Goal: Information Seeking & Learning: Learn about a topic

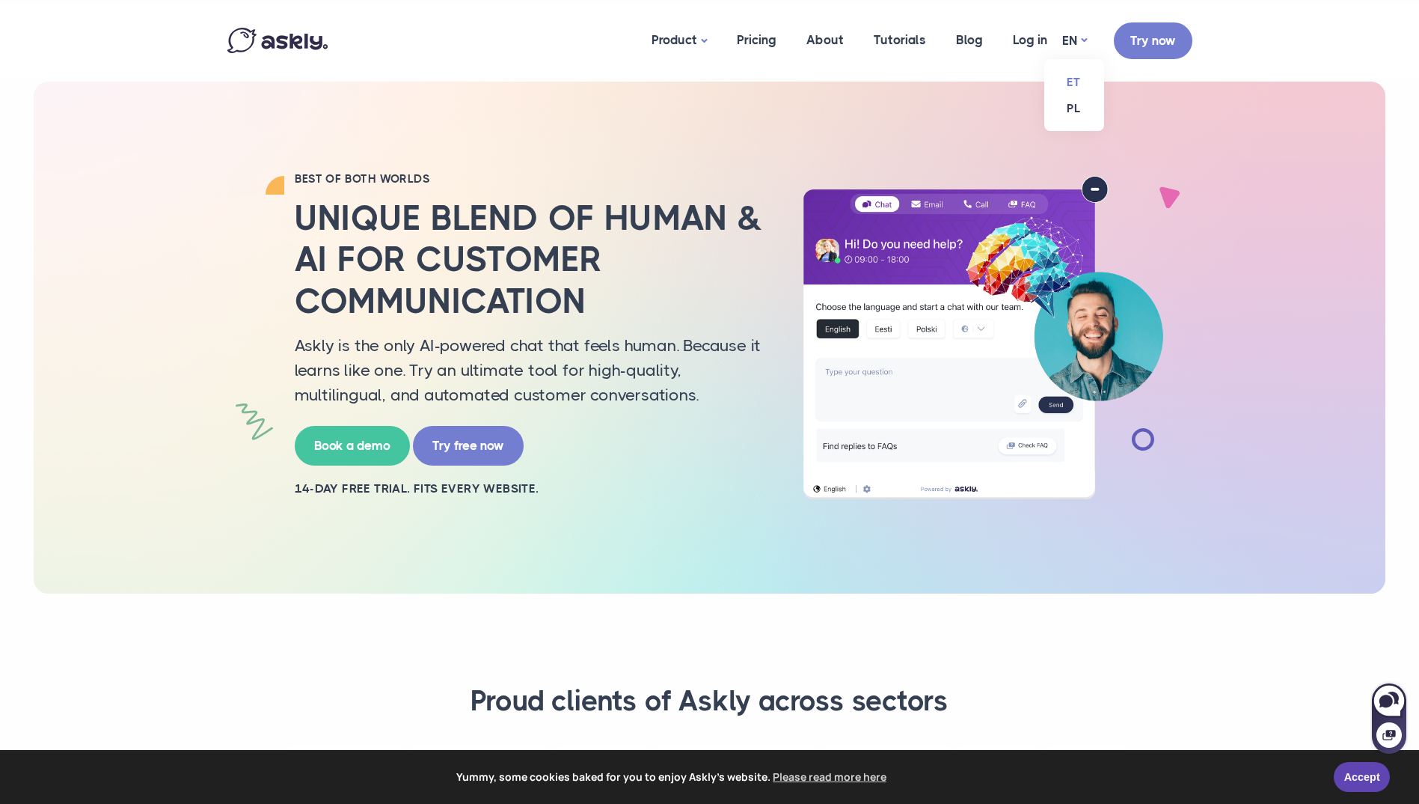
click at [1076, 79] on link "ET" at bounding box center [1075, 82] width 60 height 26
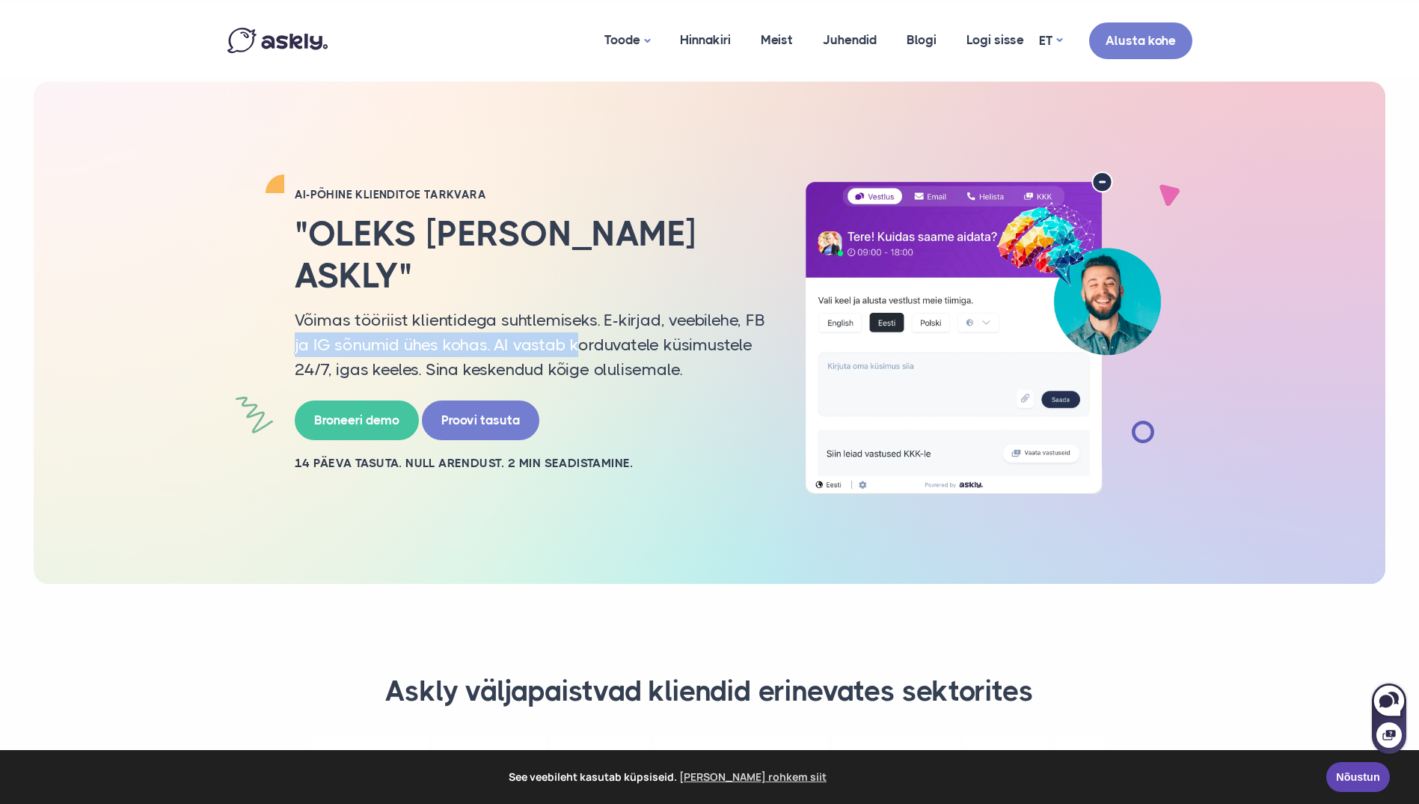
drag, startPoint x: 290, startPoint y: 328, endPoint x: 576, endPoint y: 332, distance: 286.6
click at [576, 332] on div "AI-PÕHINE KLIENDITOE TARKVARA "Oleks [PERSON_NAME] Askly" Võimas tööriist klien…" at bounding box center [531, 332] width 494 height 291
drag, startPoint x: 576, startPoint y: 332, endPoint x: 478, endPoint y: 341, distance: 98.4
click at [478, 341] on p "Võimas tööriist klientidega suhtlemiseks. E-kirjad, veebilehe, FB ja IG sõnumid…" at bounding box center [530, 345] width 471 height 74
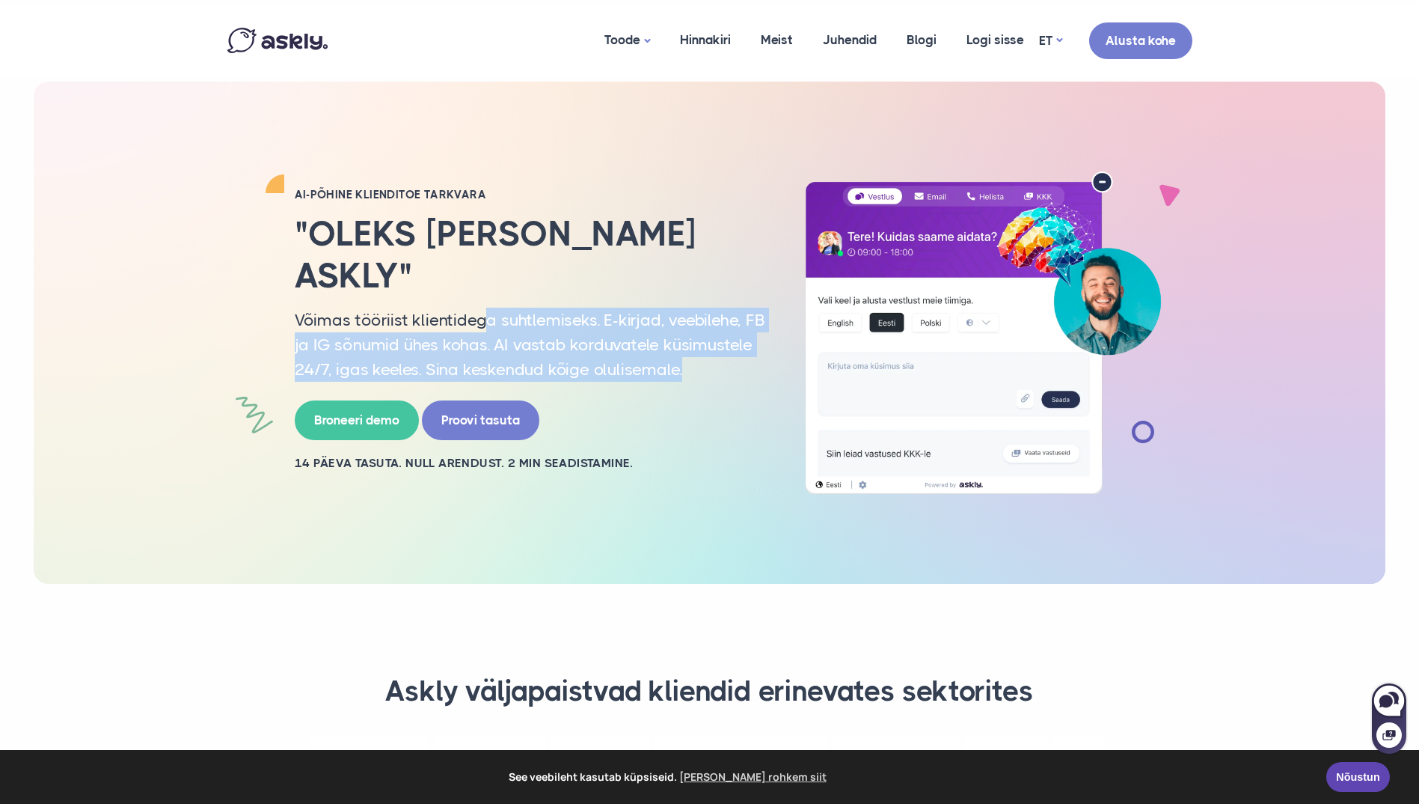
drag, startPoint x: 506, startPoint y: 308, endPoint x: 706, endPoint y: 355, distance: 205.3
click at [706, 355] on p "Võimas tööriist klientidega suhtlemiseks. E-kirjad, veebilehe, FB ja IG sõnumid…" at bounding box center [530, 345] width 471 height 74
drag, startPoint x: 706, startPoint y: 355, endPoint x: 721, endPoint y: 356, distance: 15.0
click at [721, 356] on p "Võimas tööriist klientidega suhtlemiseks. E-kirjad, veebilehe, FB ja IG sõnumid…" at bounding box center [530, 345] width 471 height 74
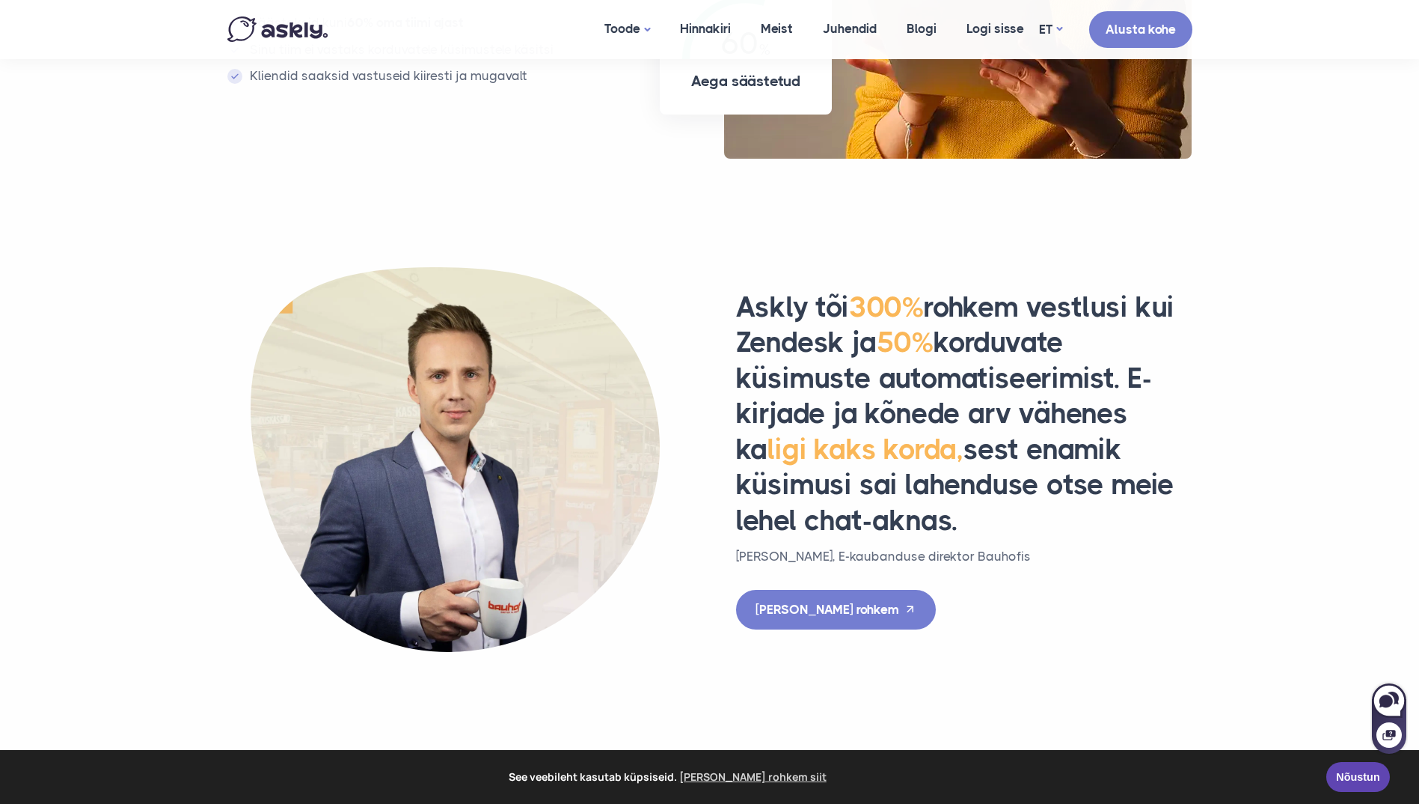
scroll to position [1347, 0]
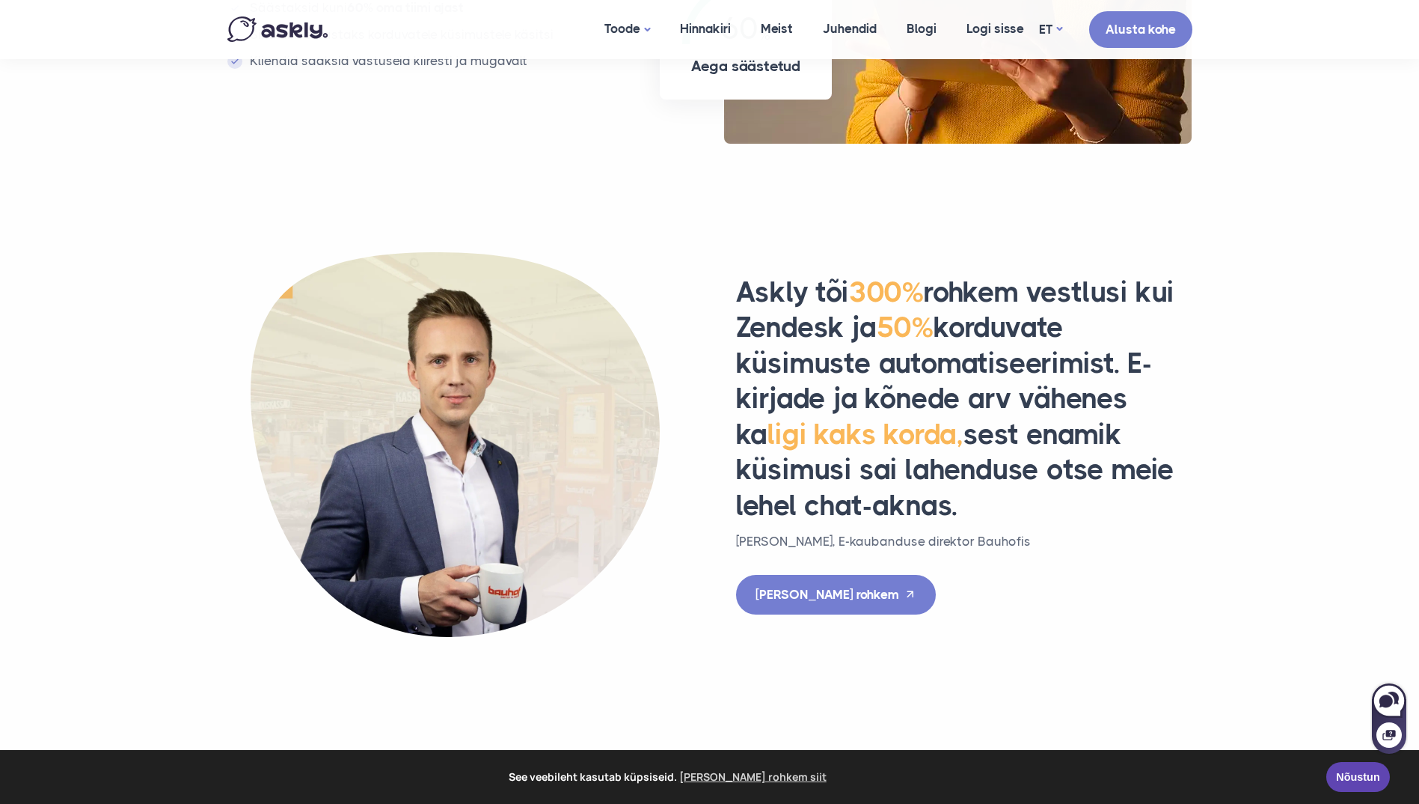
drag, startPoint x: 825, startPoint y: 407, endPoint x: 1142, endPoint y: 523, distance: 337.8
click at [1142, 523] on h2 "Askly tõi 300% rohkem vestlusi kui Zendesk ja 50% korduvate küsimuste automatis…" at bounding box center [964, 399] width 456 height 249
click at [1141, 523] on h2 "Askly tõi 300% rohkem vestlusi kui Zendesk ja 50% korduvate küsimuste automatis…" at bounding box center [964, 399] width 456 height 249
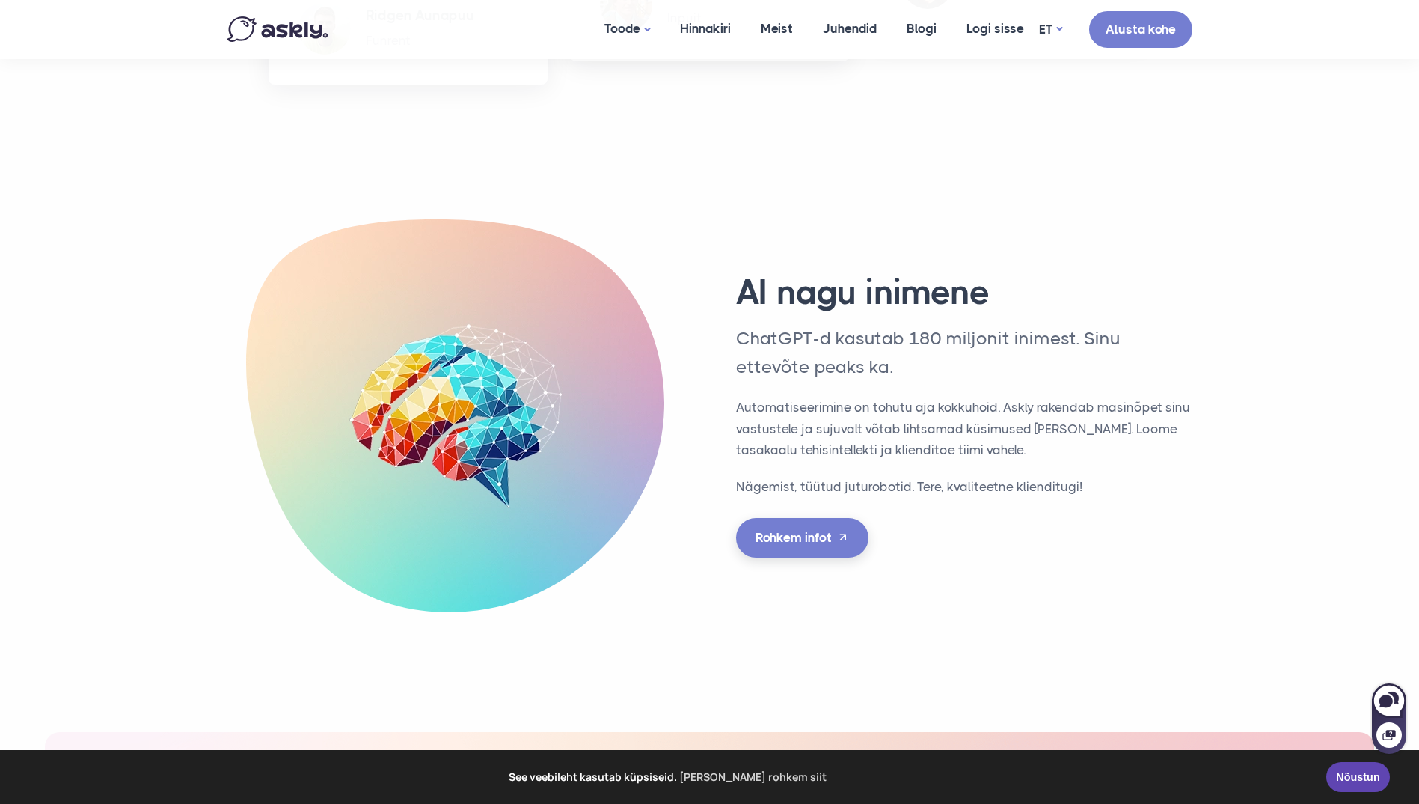
scroll to position [4041, 0]
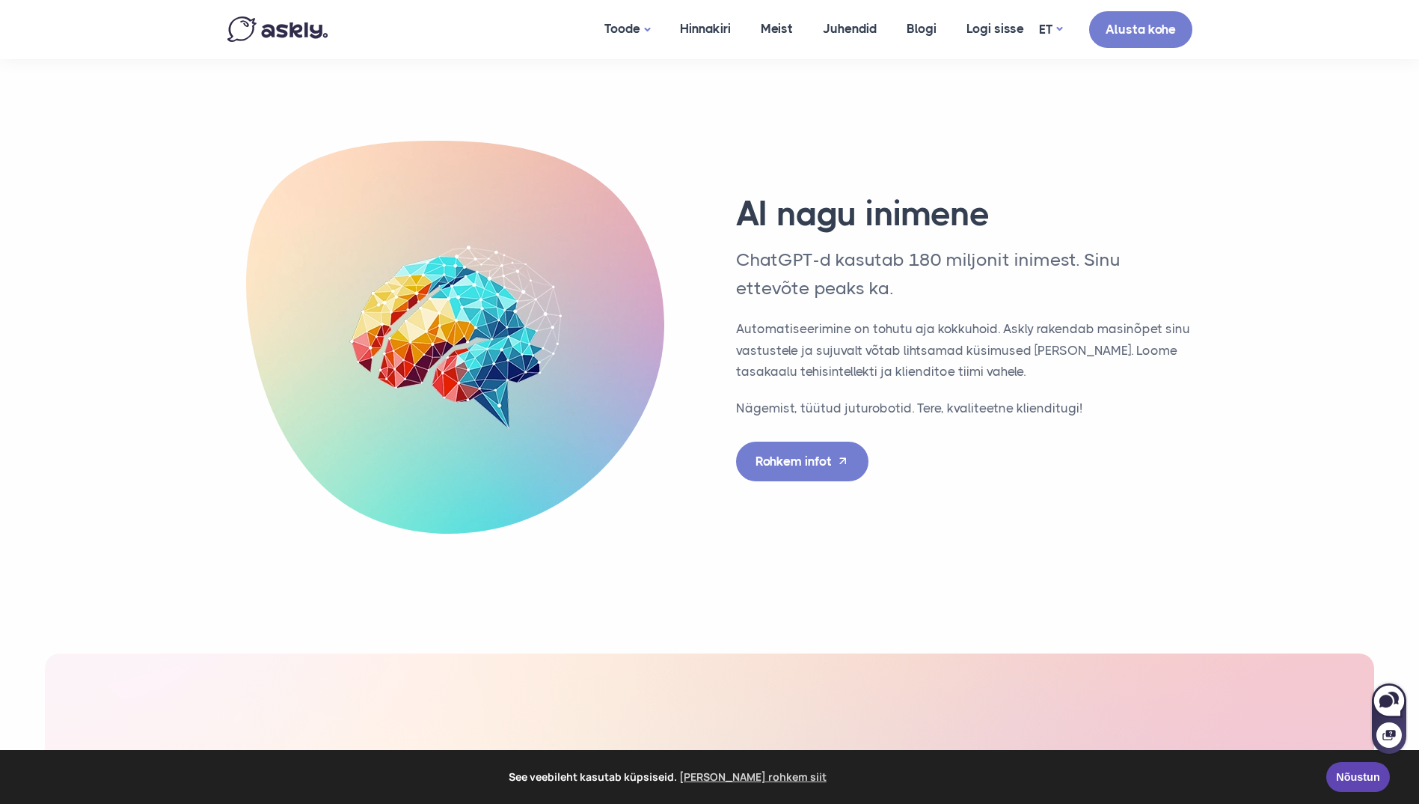
click at [812, 464] on div "AI nagu inimene ChatGPT-d kasutab 180 miljonit inimest. Sinu ettevõte peaks ka.…" at bounding box center [710, 318] width 1018 height 430
click at [810, 439] on link "Rohkem infot" at bounding box center [802, 459] width 132 height 40
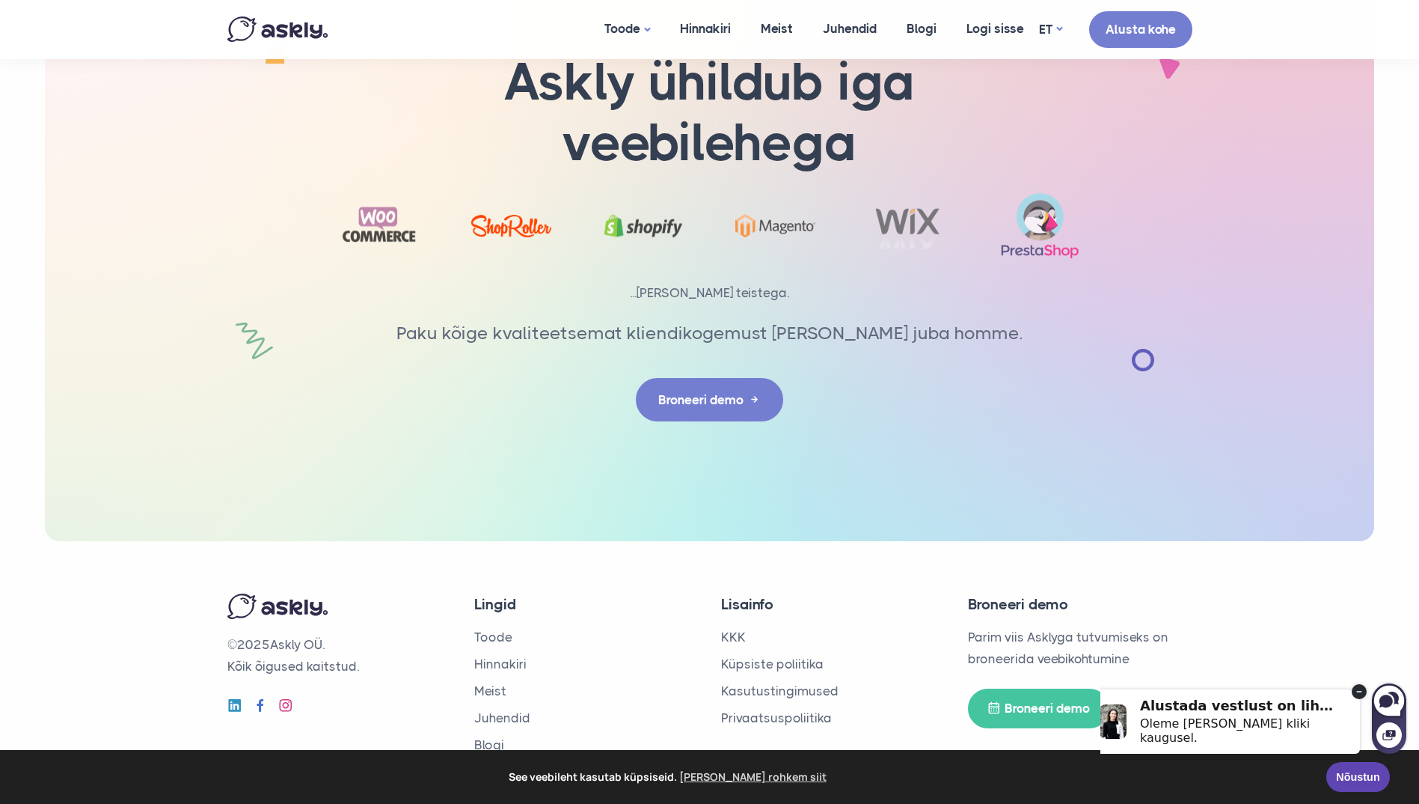
scroll to position [4888, 0]
